Goal: Task Accomplishment & Management: Manage account settings

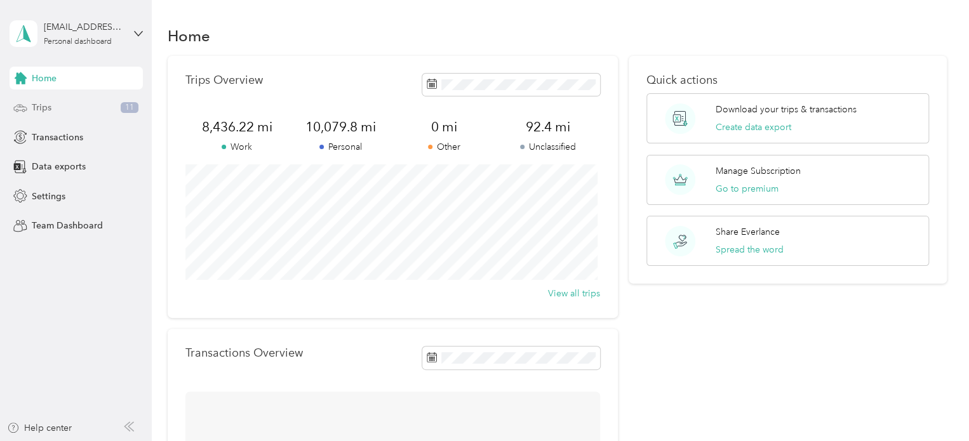
click at [55, 109] on div "Trips 11" at bounding box center [76, 108] width 133 height 23
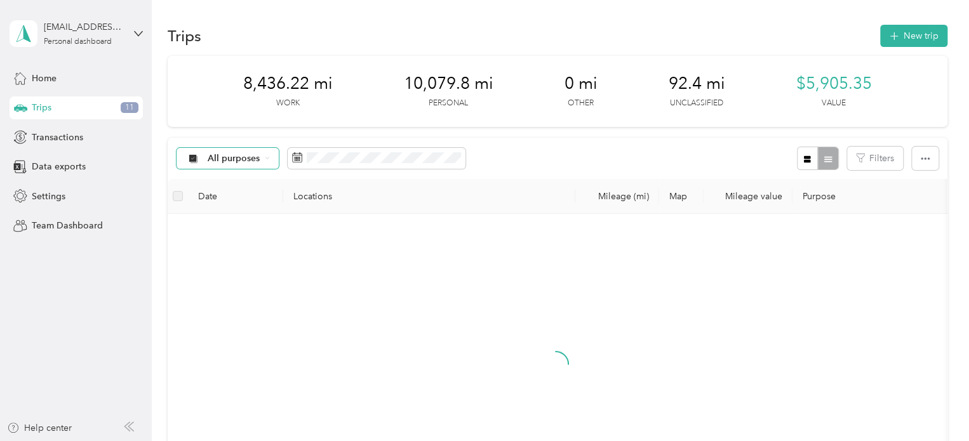
click at [238, 154] on span "All purposes" at bounding box center [234, 158] width 53 height 9
click at [242, 205] on li "Unclassified" at bounding box center [228, 198] width 102 height 22
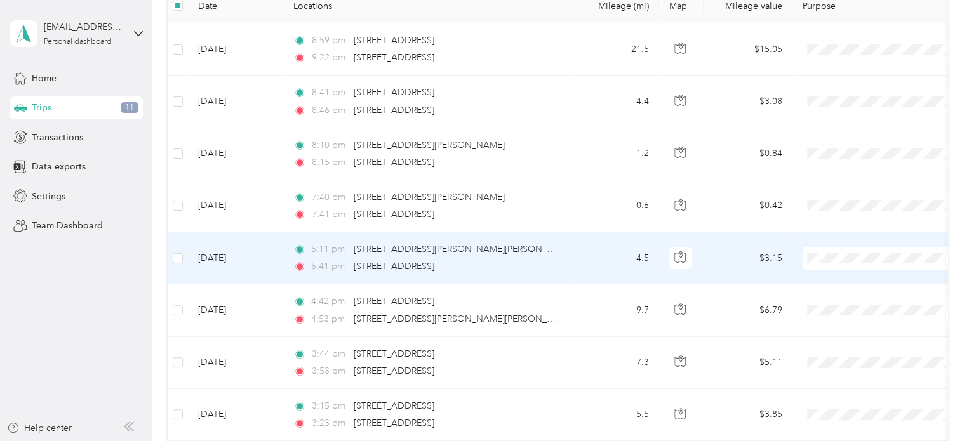
scroll to position [126, 0]
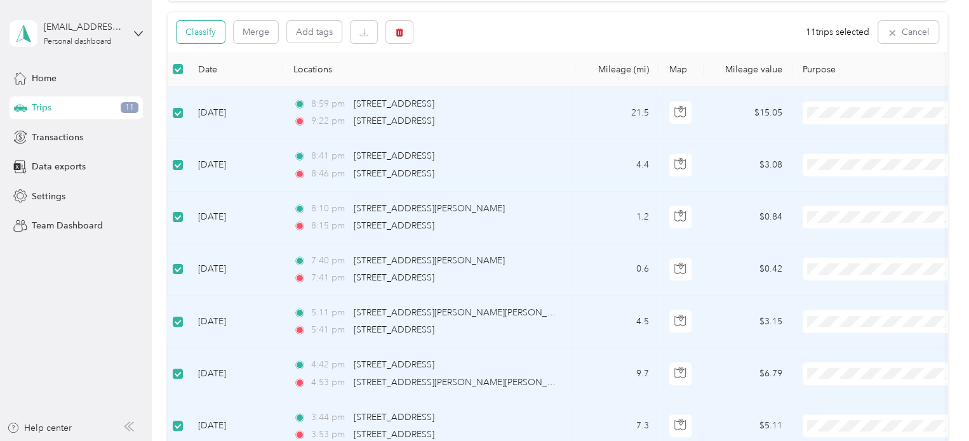
click at [193, 34] on button "Classify" at bounding box center [201, 32] width 48 height 22
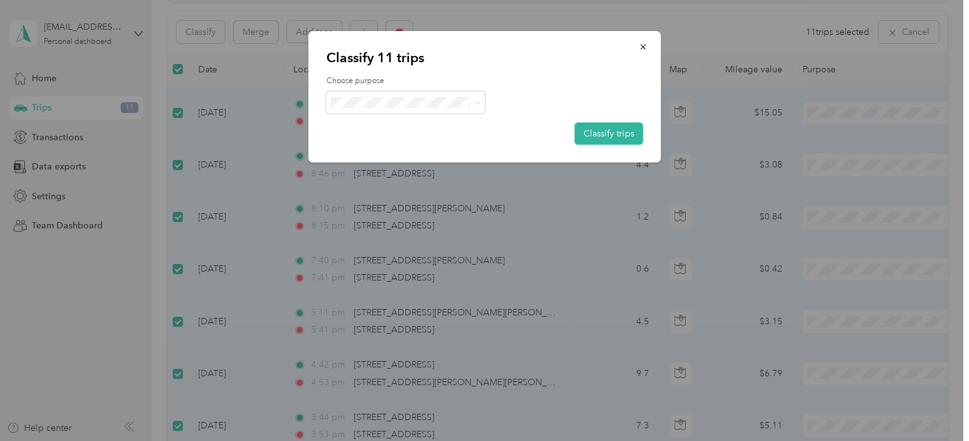
click at [409, 232] on span "CollegeSavers" at bounding box center [417, 236] width 118 height 13
click at [619, 125] on button "Classify trips" at bounding box center [609, 134] width 69 height 22
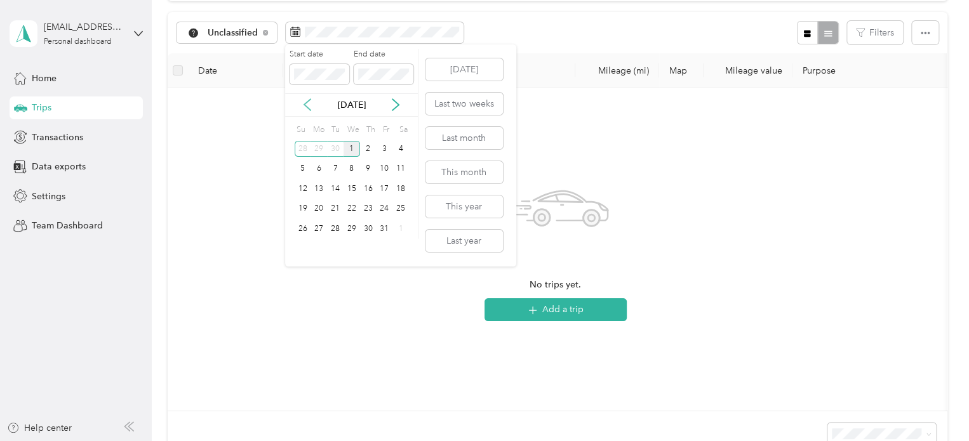
click at [302, 104] on icon at bounding box center [307, 104] width 13 height 13
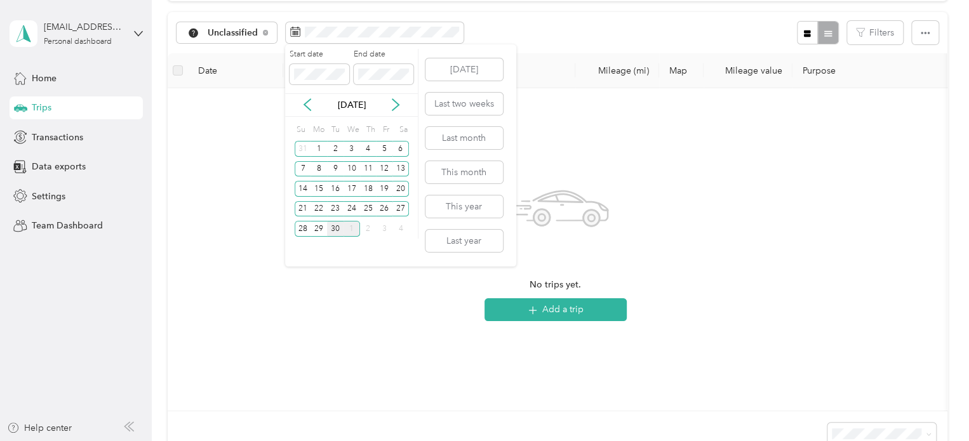
click at [335, 228] on div "30" at bounding box center [335, 229] width 17 height 16
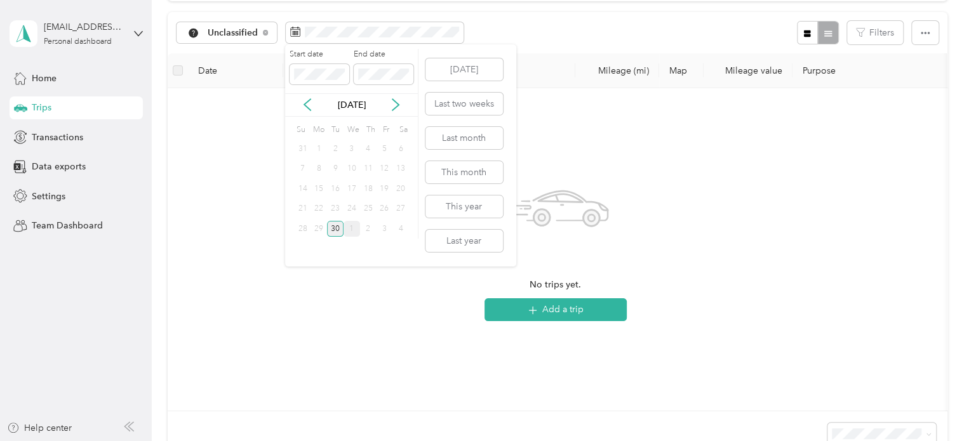
click at [336, 229] on div "30" at bounding box center [335, 229] width 17 height 16
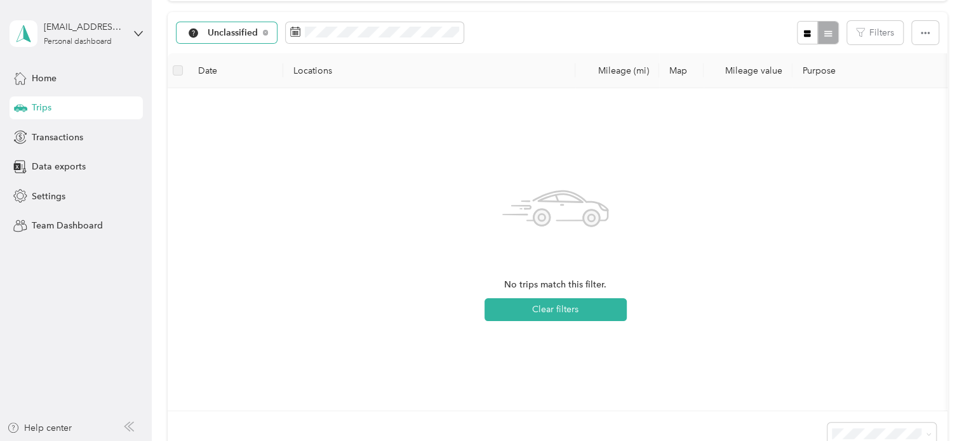
click at [239, 41] on div "Unclassified" at bounding box center [227, 33] width 101 height 22
click at [238, 51] on span "All purposes" at bounding box center [241, 51] width 66 height 13
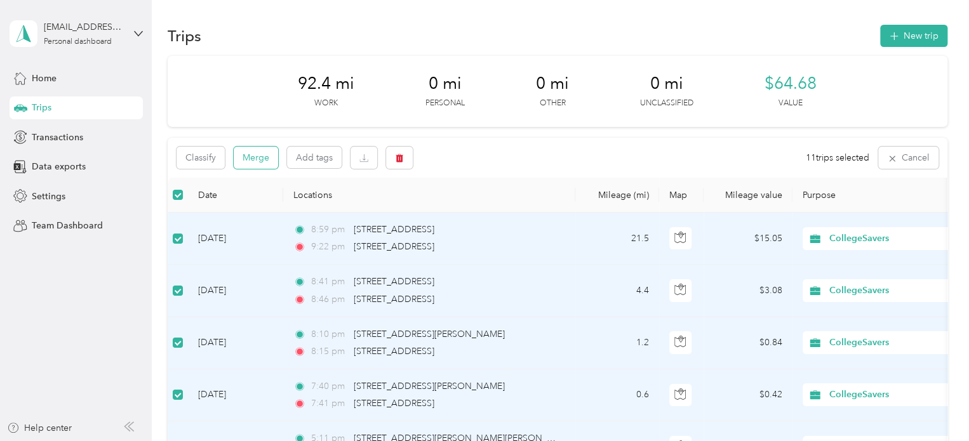
click at [259, 159] on button "Merge" at bounding box center [256, 158] width 44 height 22
